Goal: Task Accomplishment & Management: Manage account settings

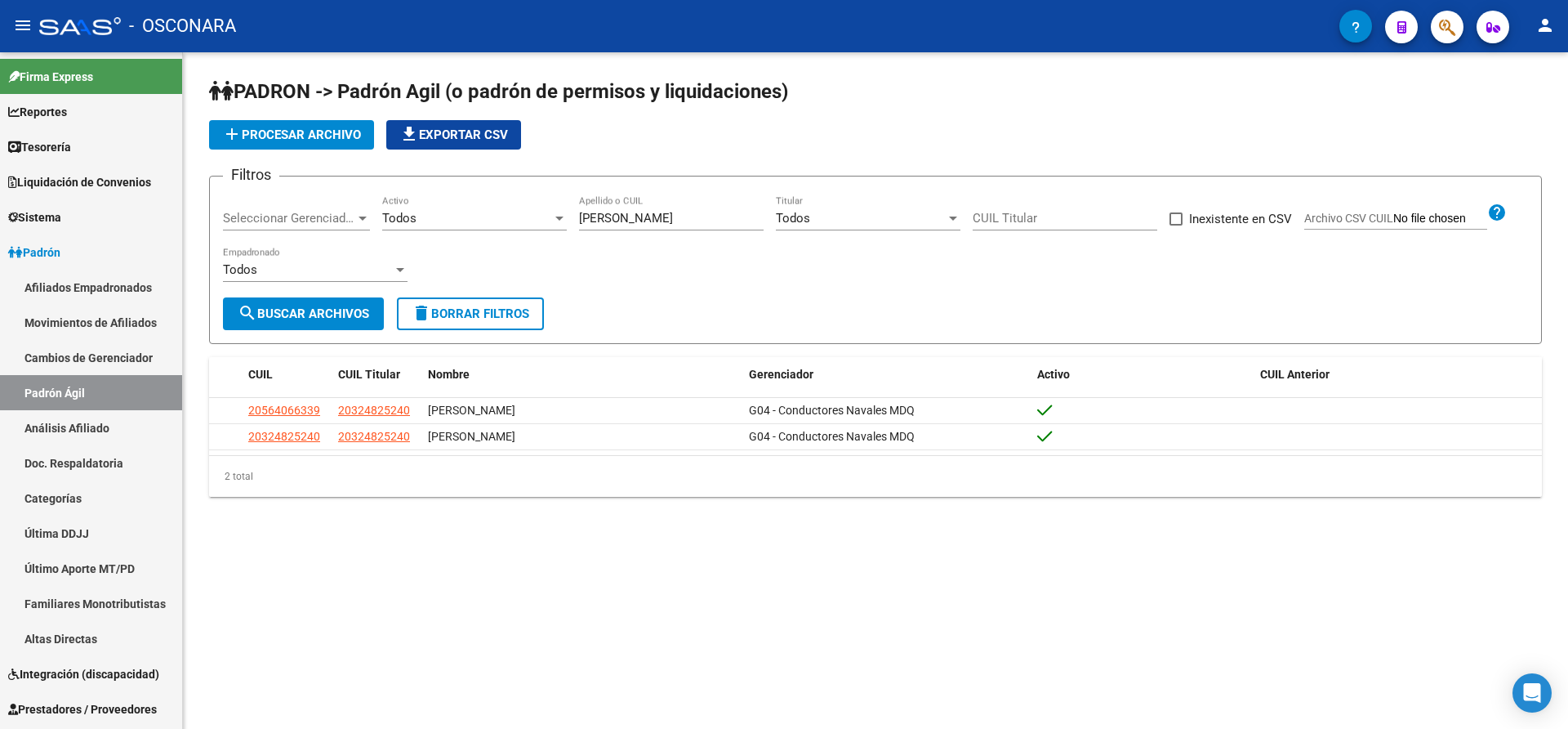
scroll to position [101, 0]
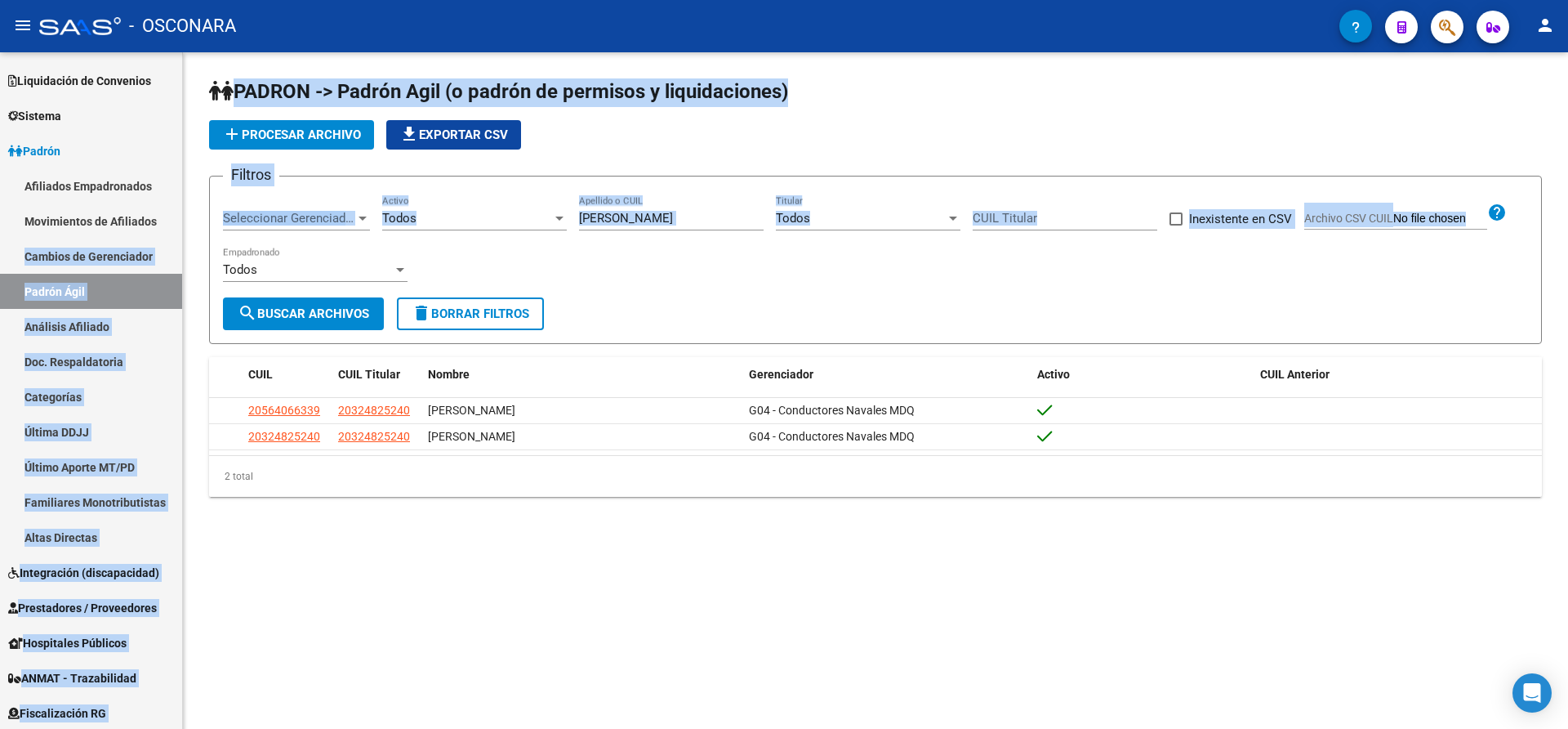
drag, startPoint x: 182, startPoint y: 208, endPoint x: 185, endPoint y: 293, distance: 85.1
click at [185, 293] on mat-sidenav-container "Firma Express Reportes Tablero de Control Ingresos Percibidos Análisis de todos…" at bounding box center [784, 390] width 1568 height 677
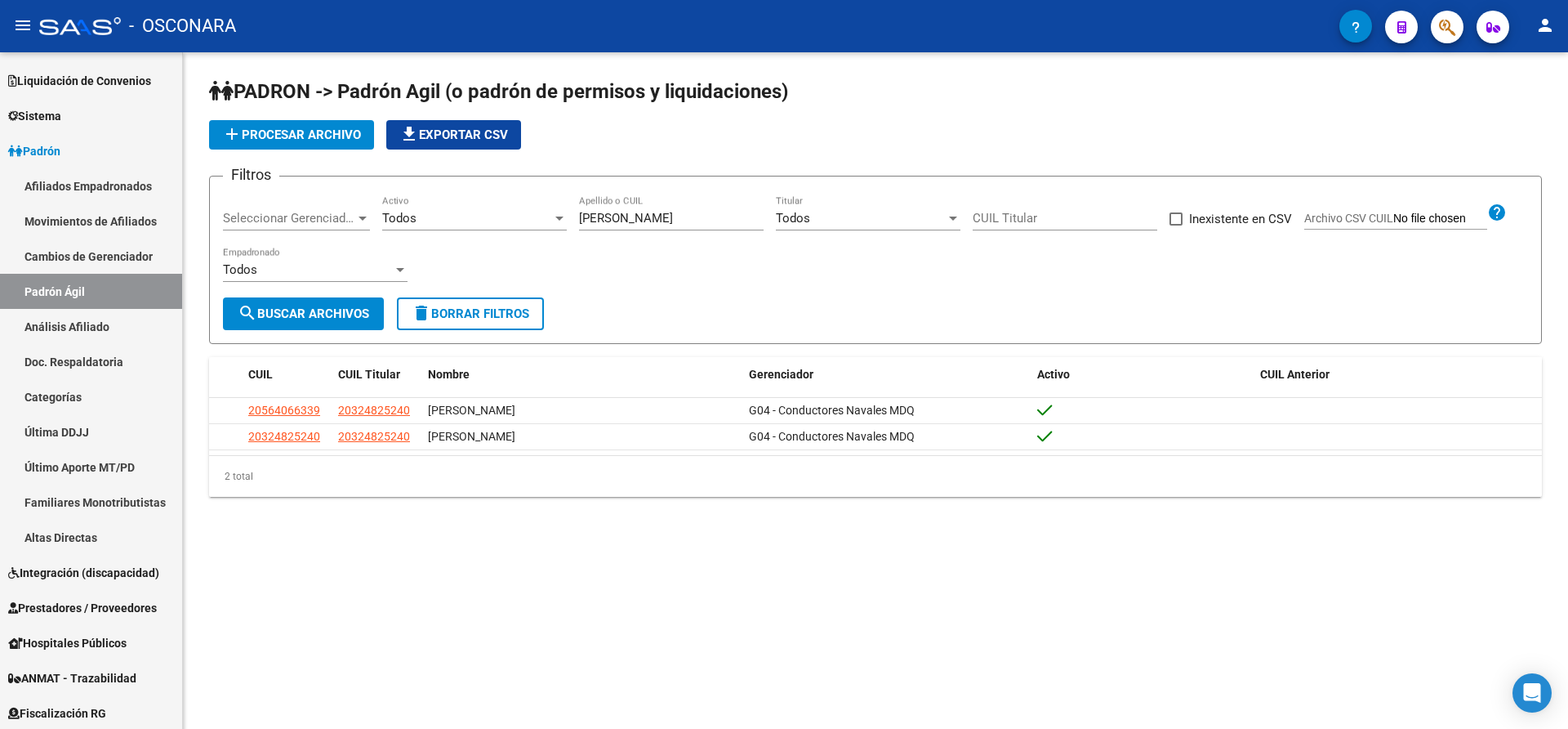
click at [325, 575] on mat-sidenav-content "PADRON -> Padrón Agil ([PERSON_NAME] de permisos y liquidaciones) add Procesar …" at bounding box center [875, 390] width 1385 height 677
click at [48, 124] on link "Sistema" at bounding box center [90, 116] width 182 height 35
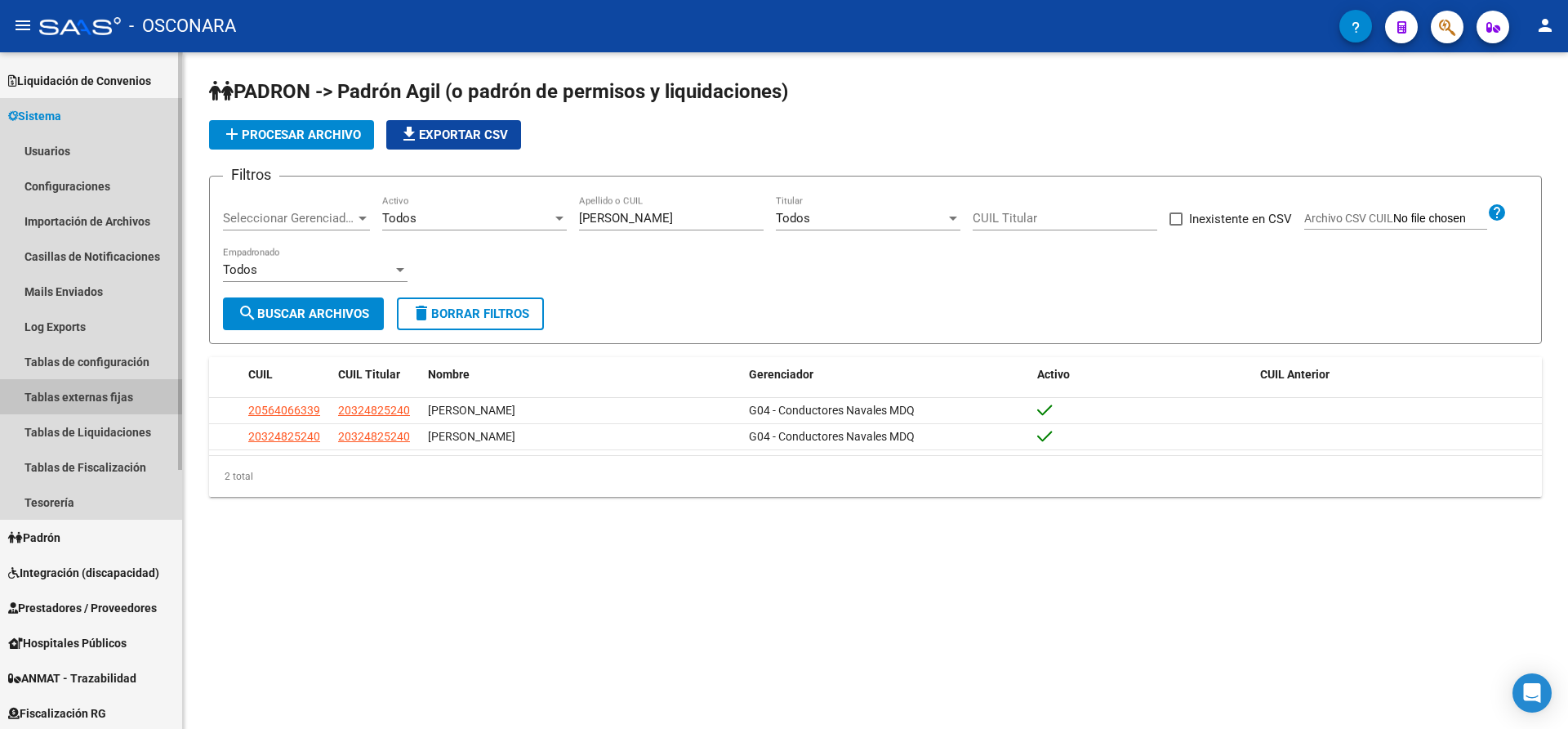
click at [82, 392] on link "Tablas externas fijas" at bounding box center [90, 397] width 182 height 35
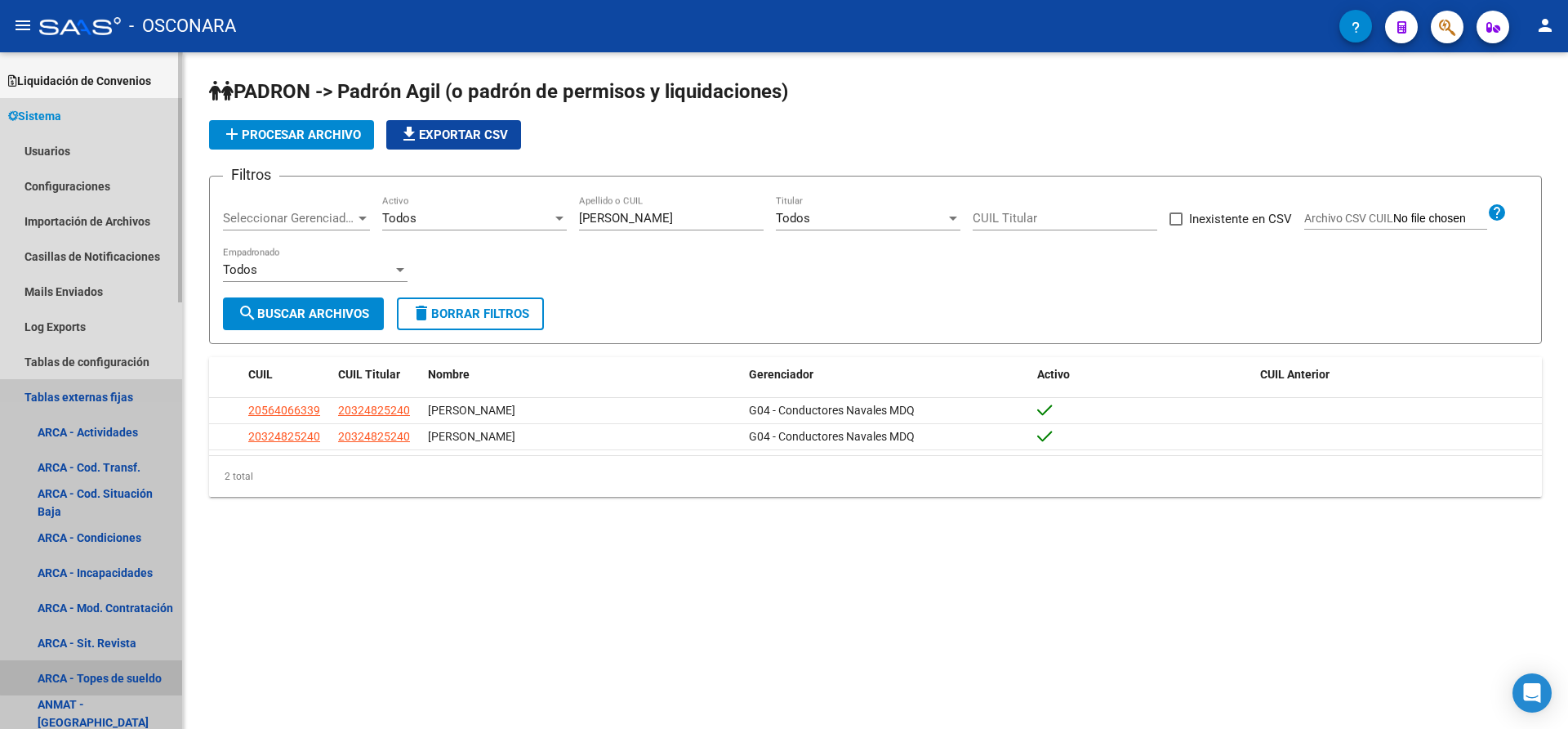
click at [95, 678] on link "ARCA - Topes de sueldo" at bounding box center [90, 678] width 182 height 35
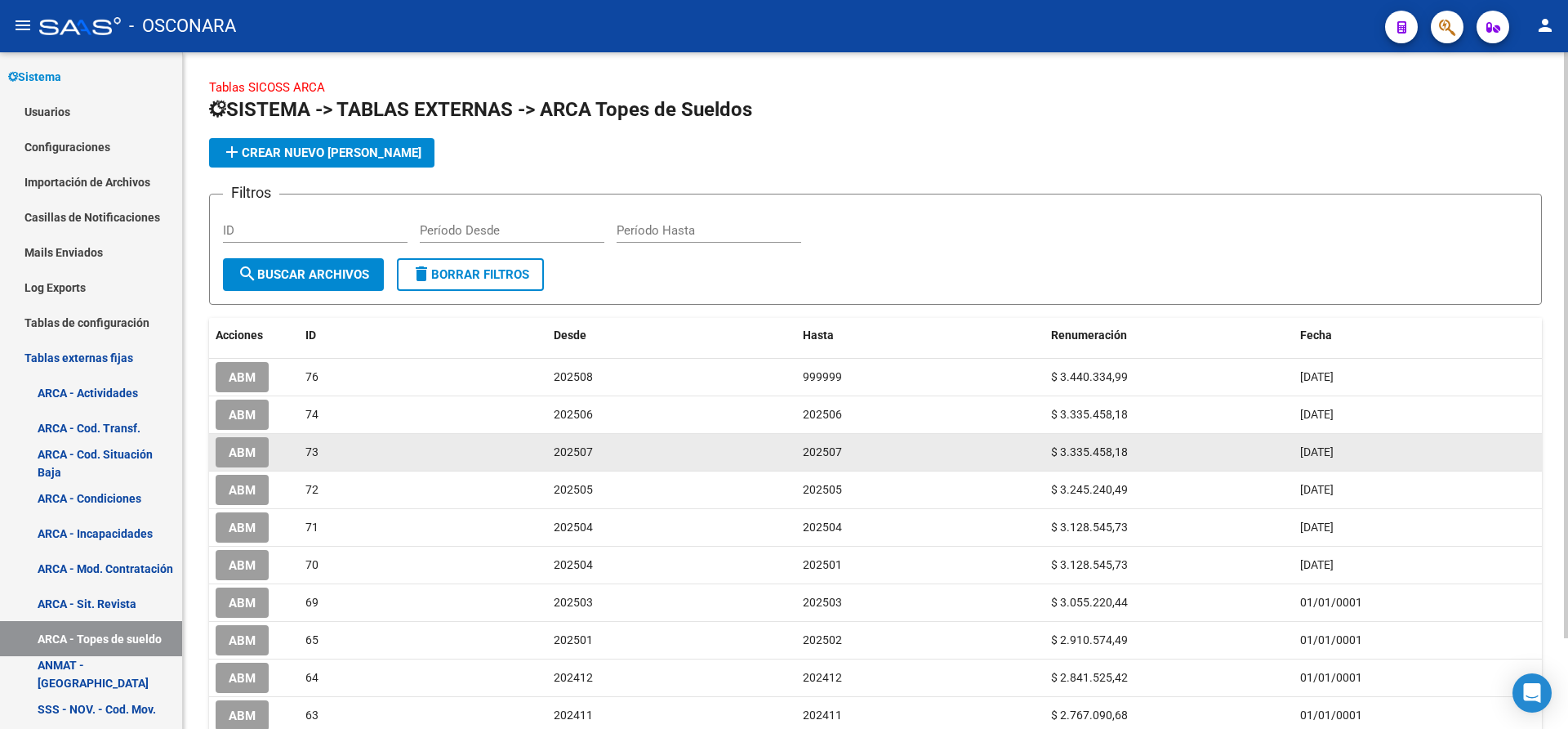
scroll to position [142, 0]
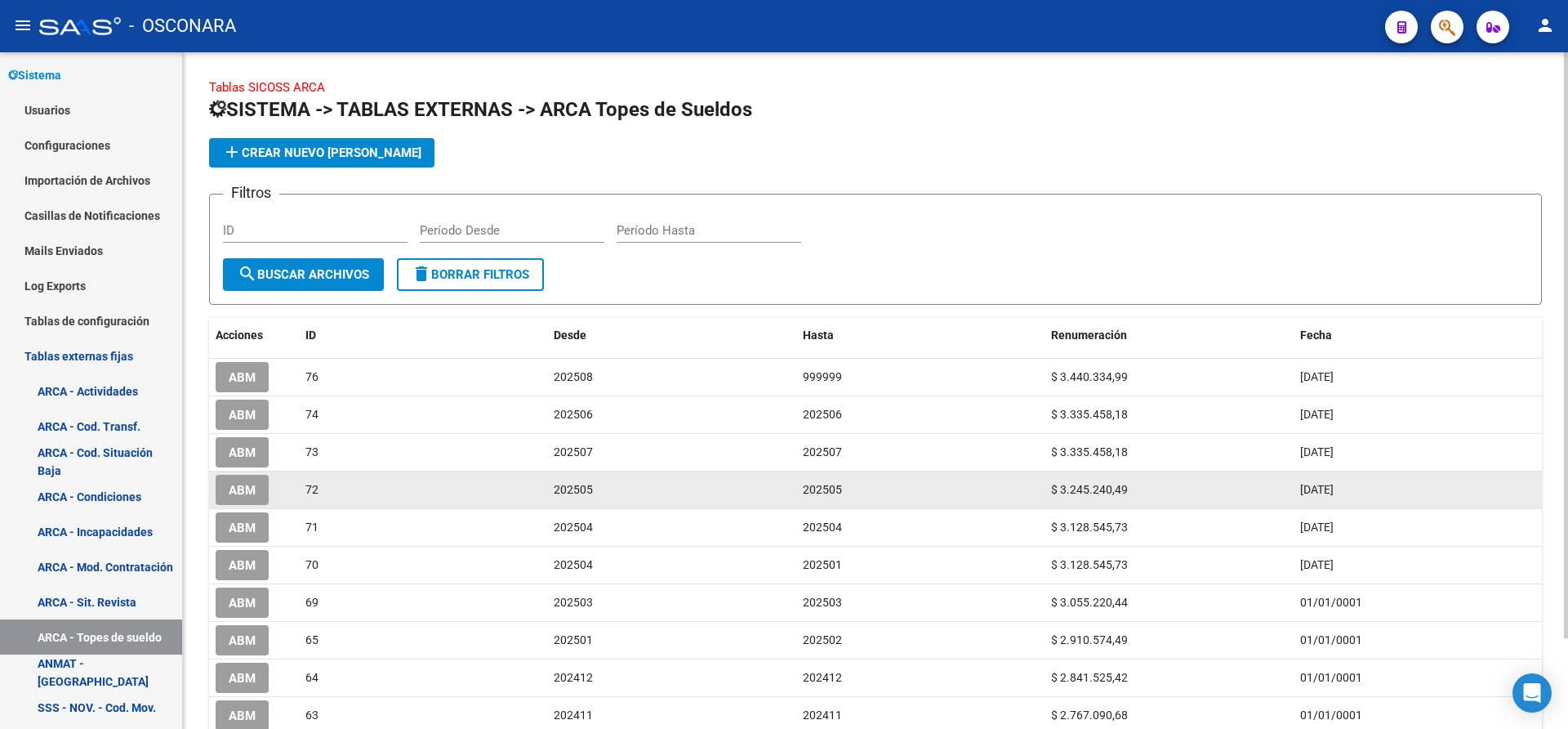
click at [363, 497] on div "72" at bounding box center [423, 490] width 235 height 19
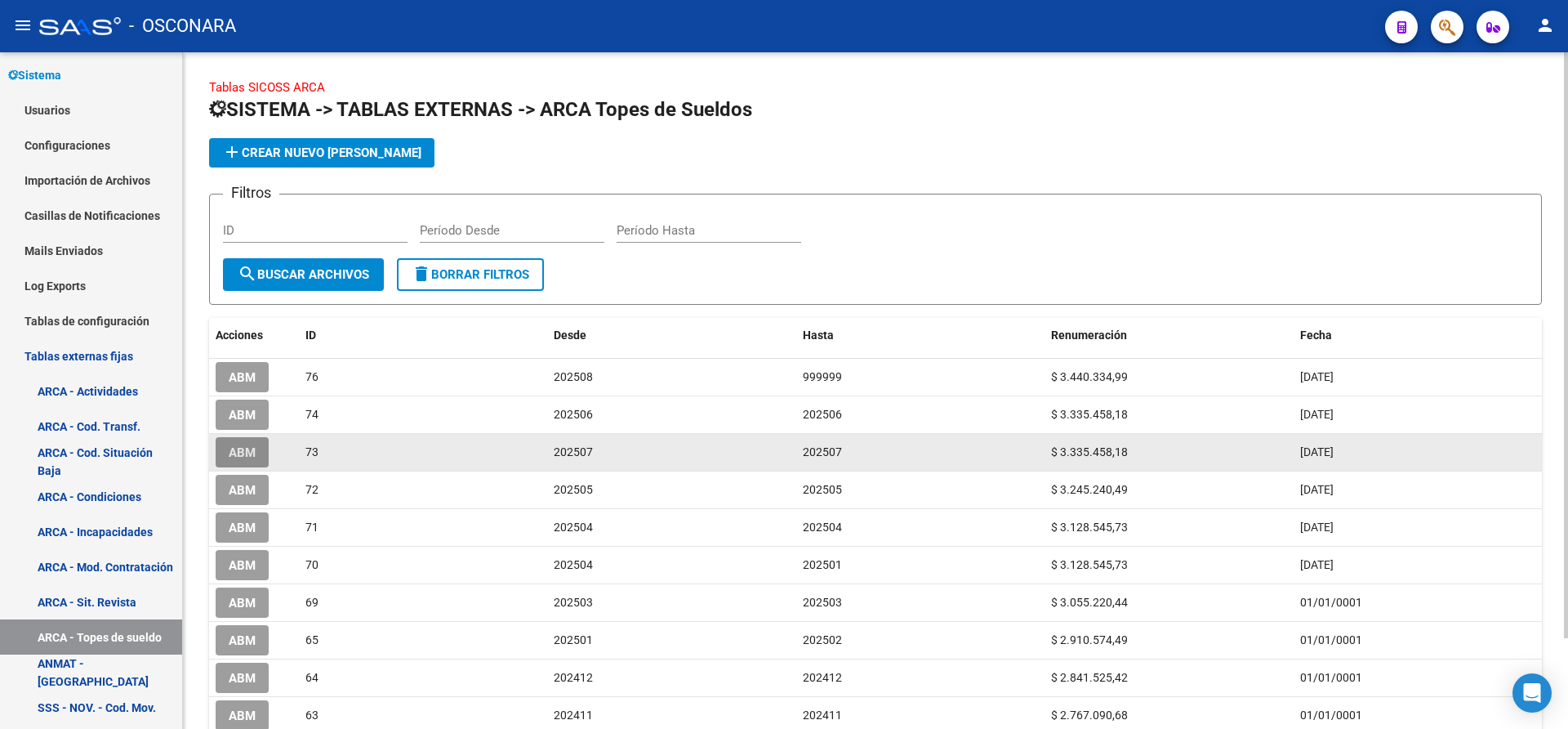
click at [241, 455] on span "ABM" at bounding box center [242, 452] width 27 height 15
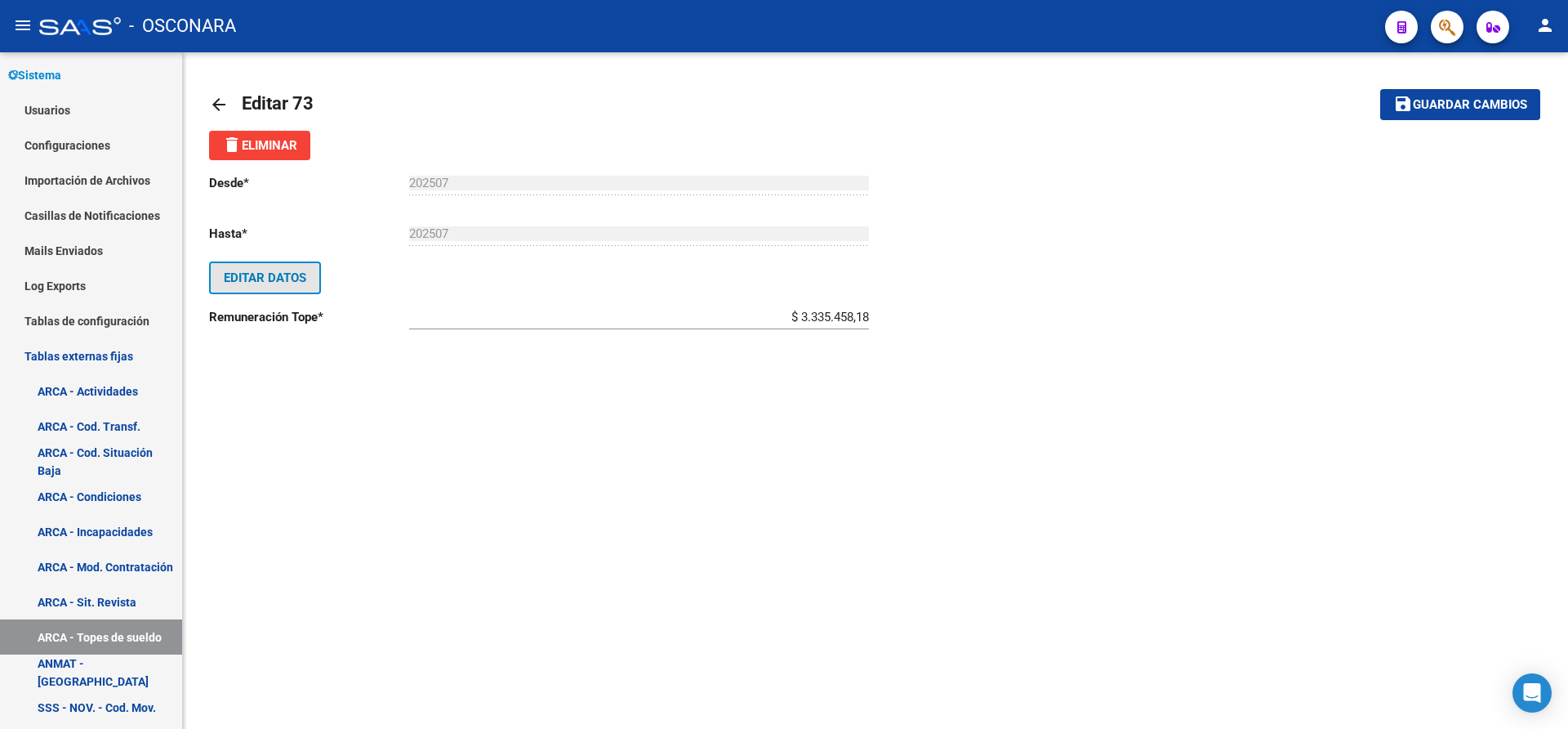
click at [257, 274] on span "Editar Datos" at bounding box center [264, 278] width 82 height 15
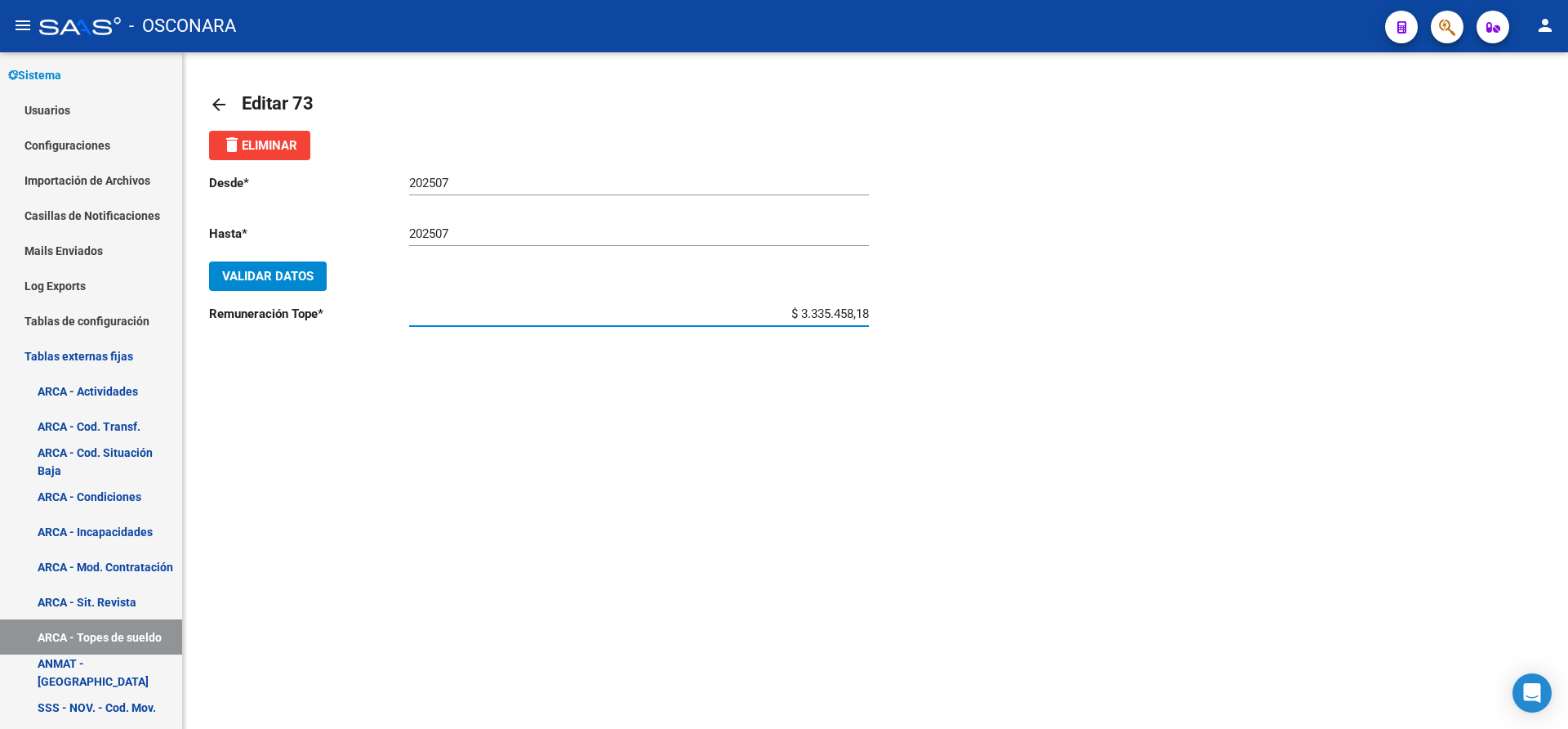
click at [868, 312] on input "$ 3.335.458,18" at bounding box center [639, 314] width 460 height 15
type input "$ 3.385.490,05"
click at [280, 274] on span "Validar Datos" at bounding box center [268, 276] width 91 height 15
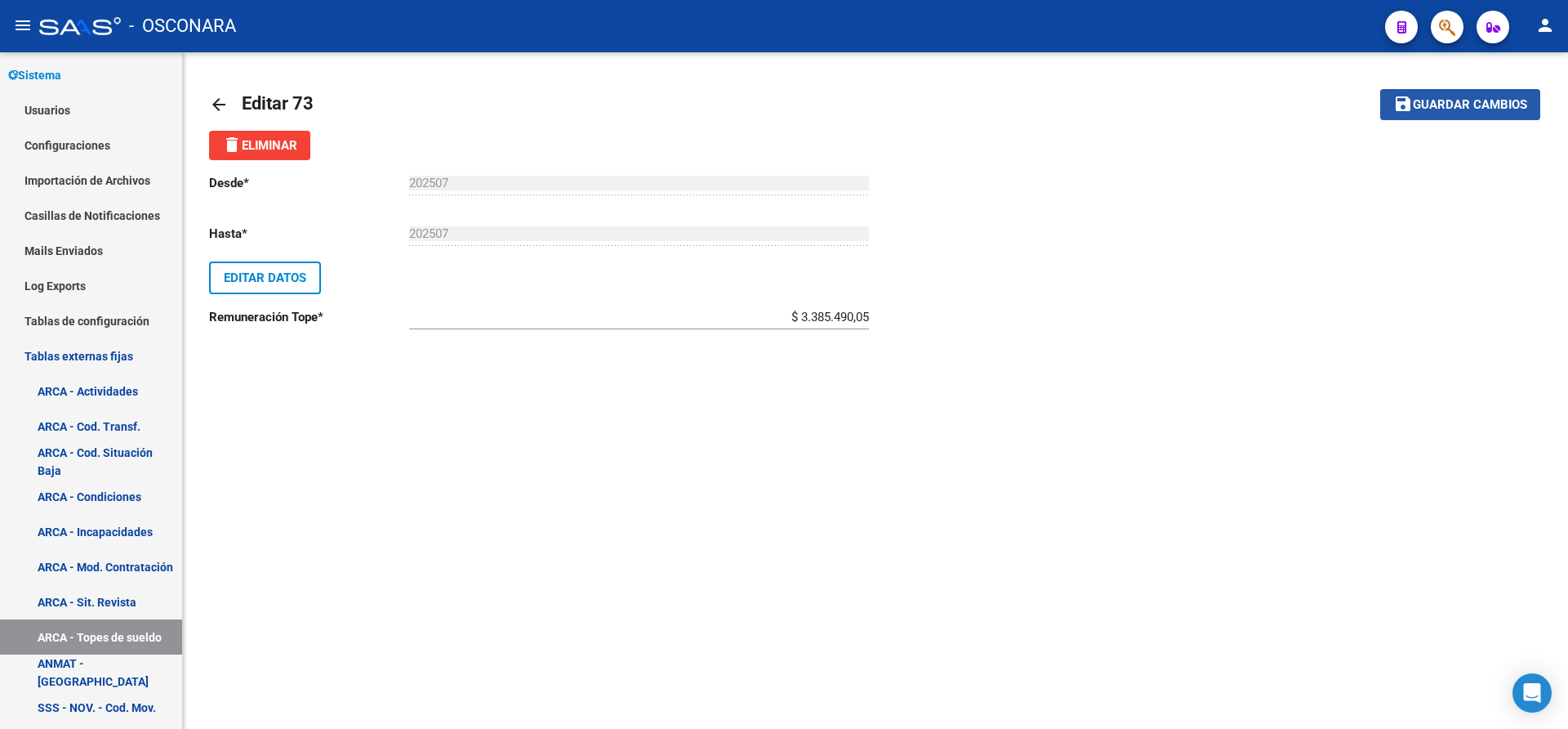
click at [1473, 113] on button "save Guardar cambios" at bounding box center [1460, 104] width 160 height 30
click at [1498, 95] on button "save Guardar cambios" at bounding box center [1460, 104] width 160 height 30
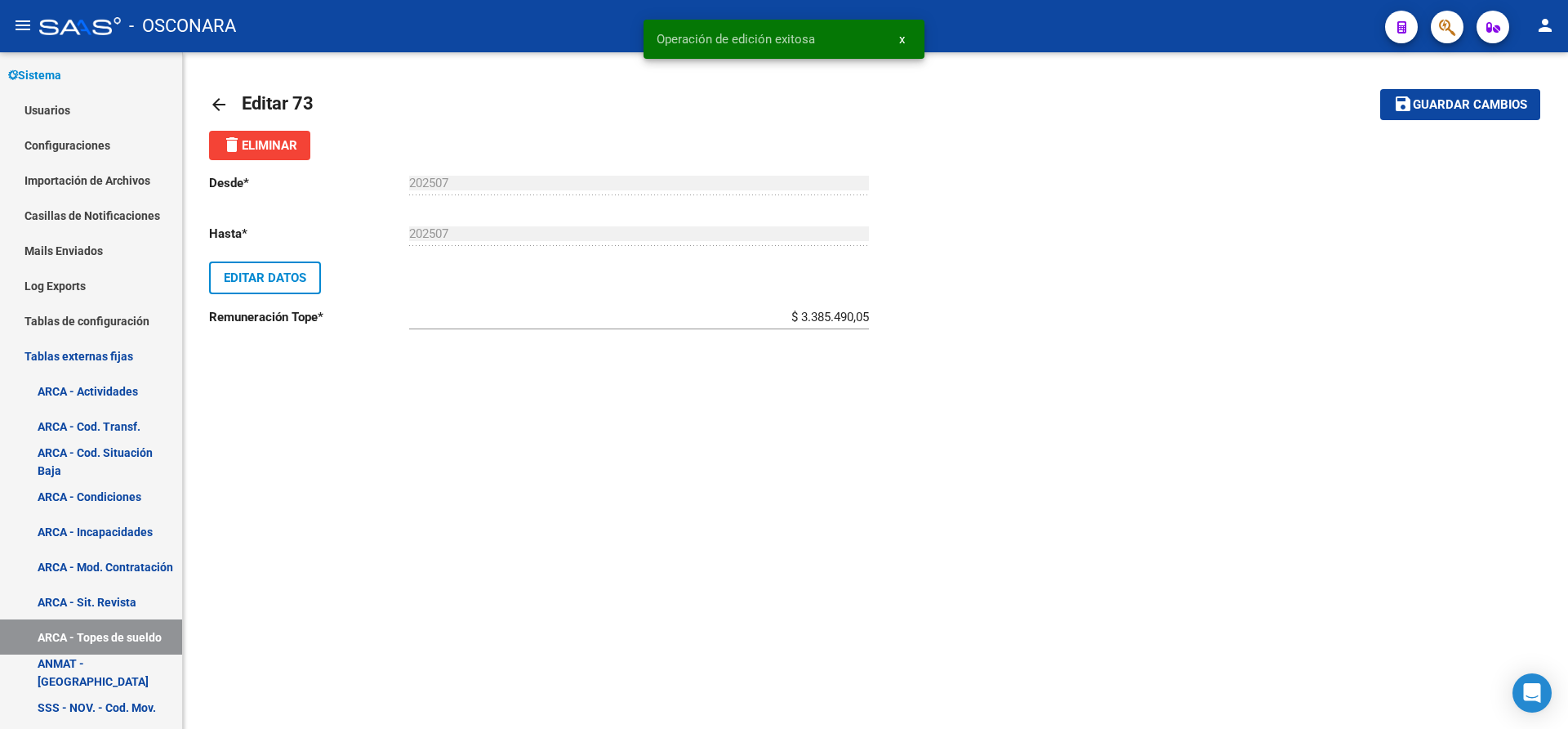
click at [215, 105] on mat-icon "arrow_back" at bounding box center [219, 105] width 20 height 20
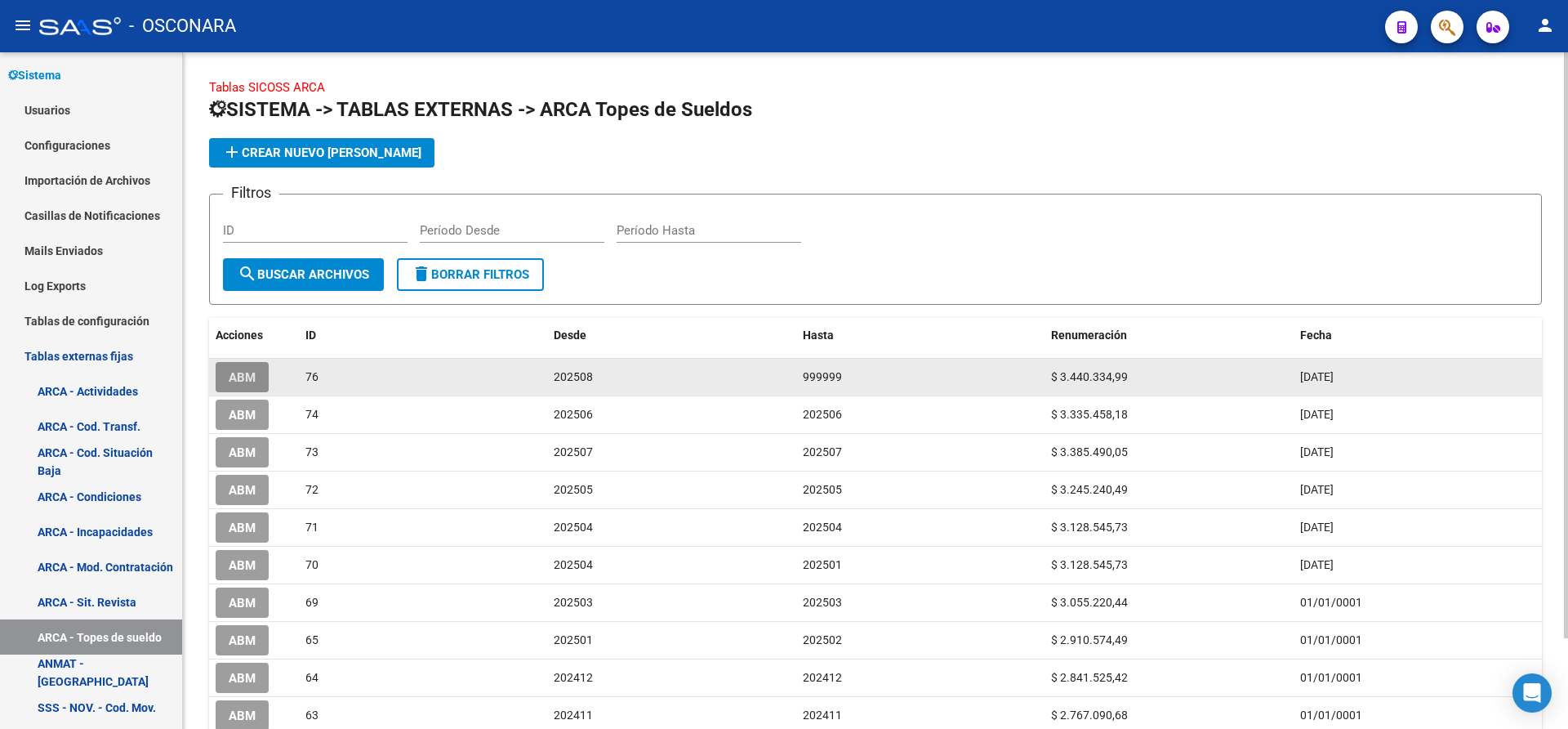
click at [250, 374] on span "ABM" at bounding box center [242, 377] width 27 height 15
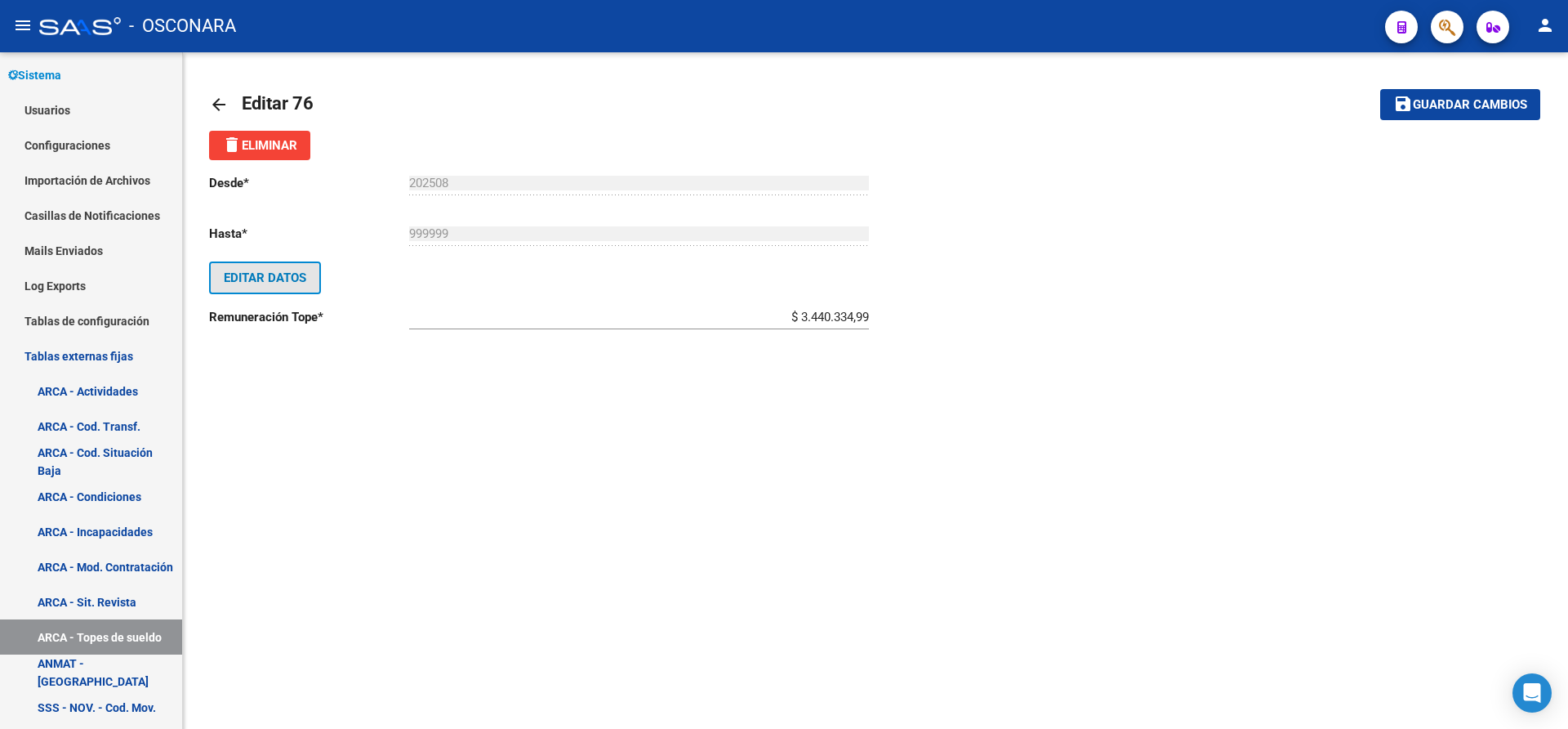
click at [270, 275] on span "Editar Datos" at bounding box center [264, 278] width 82 height 15
click at [284, 274] on span "Validar Datos" at bounding box center [268, 276] width 91 height 15
click at [1460, 99] on span "Guardar cambios" at bounding box center [1470, 106] width 114 height 15
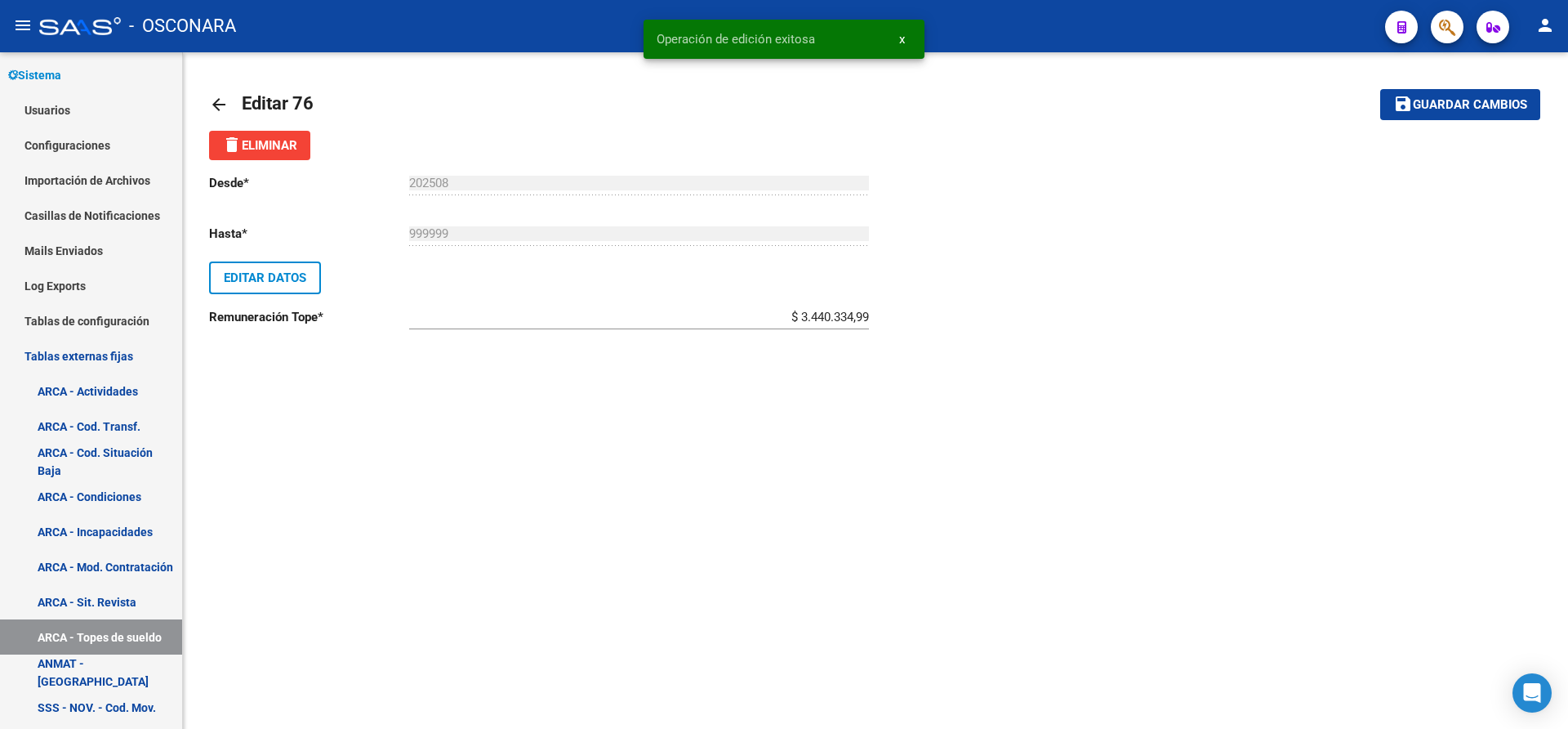
click at [219, 106] on mat-icon "arrow_back" at bounding box center [219, 105] width 20 height 20
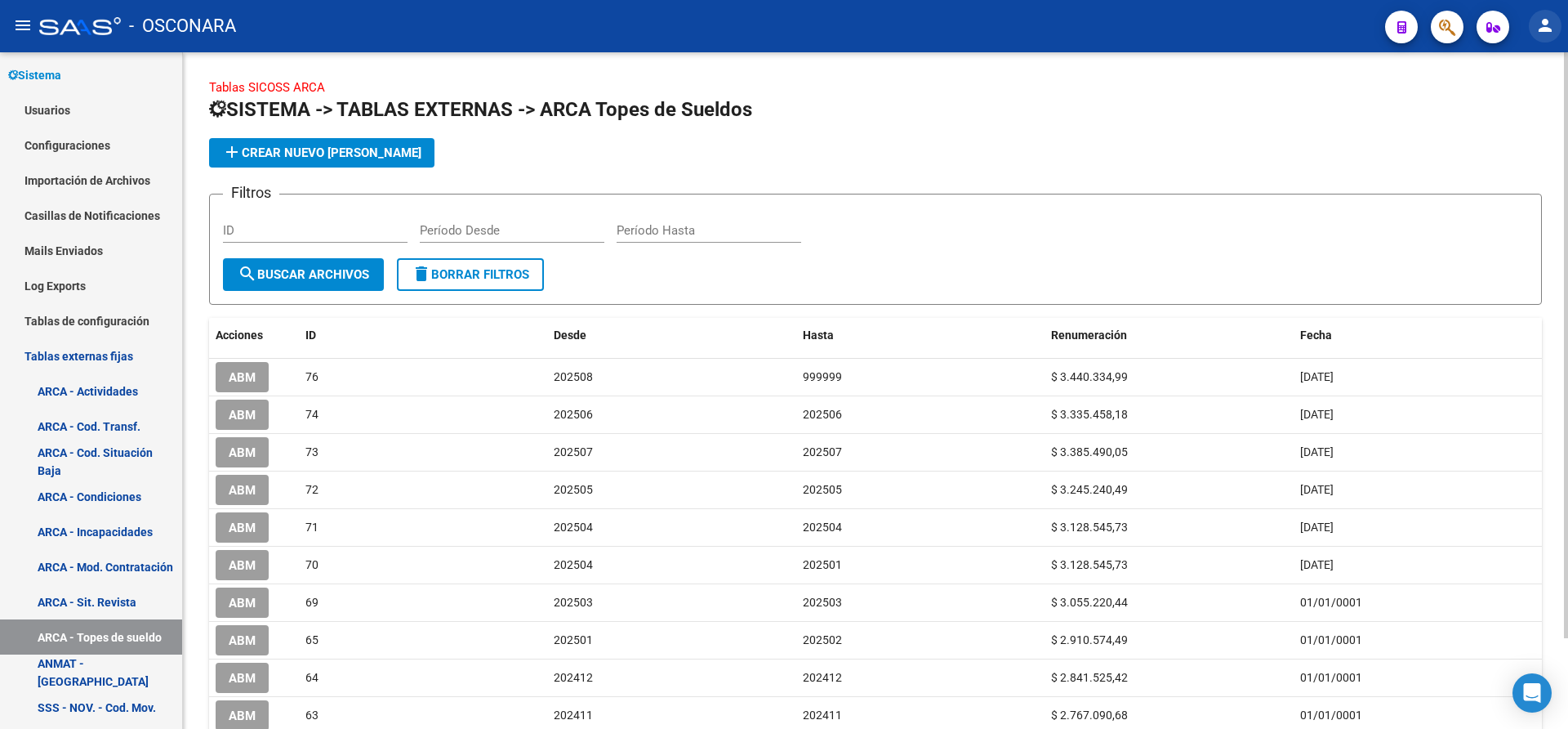
click at [1542, 25] on mat-icon "person" at bounding box center [1545, 26] width 20 height 20
click at [1516, 101] on button "exit_to_app Salir" at bounding box center [1511, 108] width 99 height 39
